Goal: Task Accomplishment & Management: Manage account settings

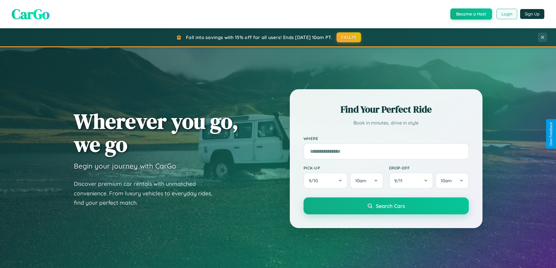
click at [507, 14] on button "Login" at bounding box center [507, 14] width 21 height 11
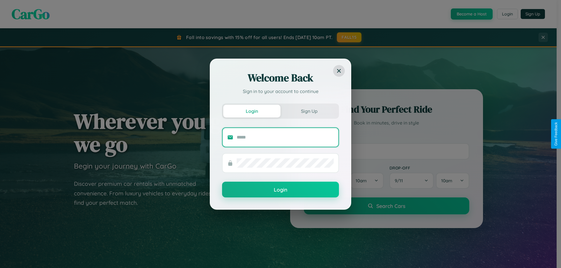
click at [285, 137] on input "text" at bounding box center [284, 137] width 97 height 9
type input "**********"
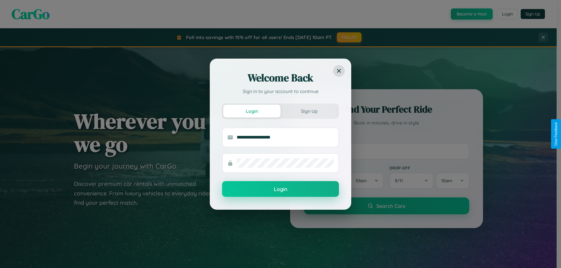
click at [280, 189] on button "Login" at bounding box center [280, 189] width 117 height 16
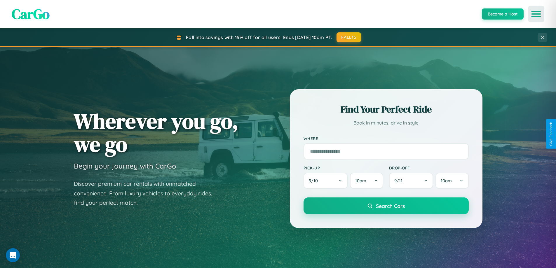
click at [536, 14] on icon "Open menu" at bounding box center [536, 13] width 8 height 5
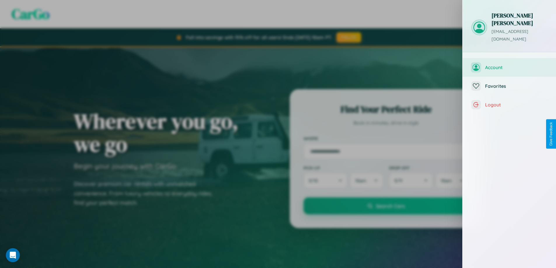
click at [509, 65] on span "Account" at bounding box center [516, 68] width 62 height 6
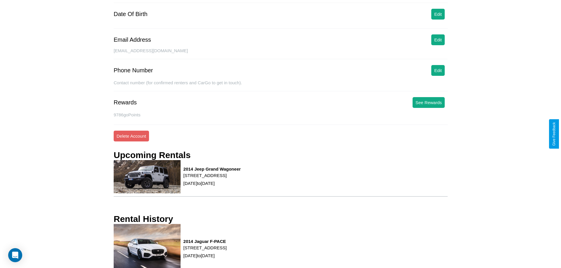
scroll to position [74, 0]
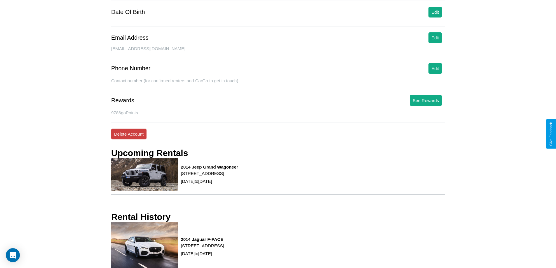
click at [129, 134] on button "Delete Account" at bounding box center [128, 134] width 35 height 11
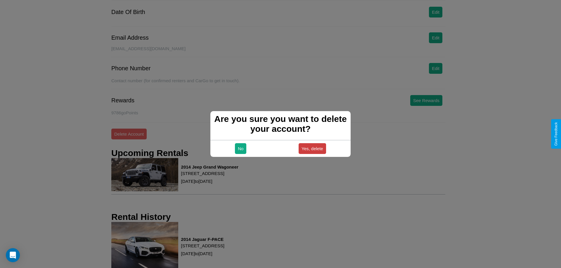
click at [312, 149] on button "Yes, delete" at bounding box center [311, 148] width 27 height 11
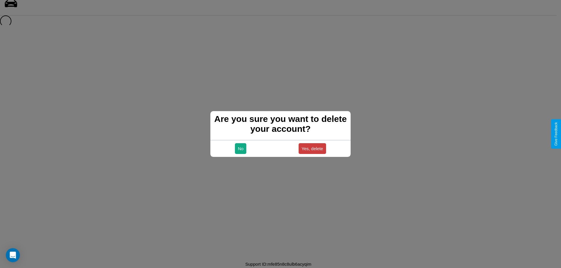
scroll to position [8, 0]
